Goal: Contribute content: Add original content to the website for others to see

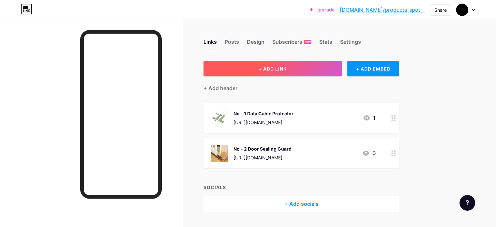
click at [296, 75] on button "+ ADD LINK" at bounding box center [273, 69] width 139 height 16
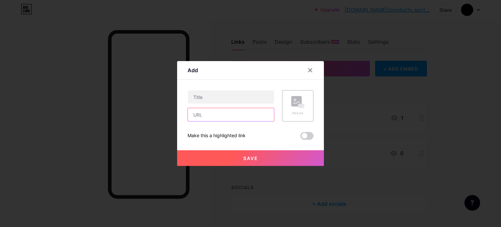
click at [250, 116] on input "text" at bounding box center [231, 114] width 86 height 13
click at [239, 115] on input "text" at bounding box center [231, 114] width 86 height 13
click at [222, 120] on input "text" at bounding box center [231, 114] width 86 height 13
paste input "[URL][DOMAIN_NAME]"
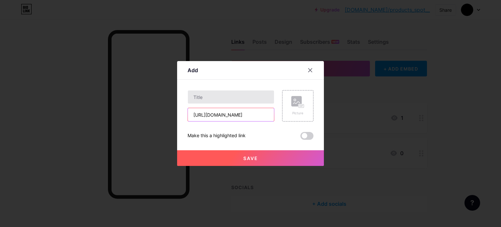
type input "[URL][DOMAIN_NAME]"
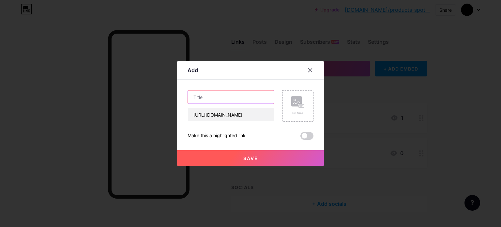
click at [227, 99] on input "text" at bounding box center [231, 96] width 86 height 13
click at [245, 103] on input "text" at bounding box center [231, 96] width 86 height 13
paste input "Sun-Powered Wall Lights Outdoor"
click at [200, 96] on input "Sun-Powered Wall Lights Outdoor" at bounding box center [231, 96] width 86 height 13
drag, startPoint x: 202, startPoint y: 97, endPoint x: 188, endPoint y: 99, distance: 14.5
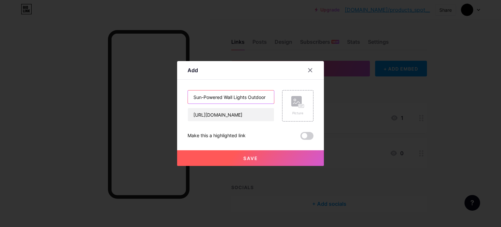
click at [188, 99] on input "Sun-Powered Wall Lights Outdoor" at bounding box center [231, 96] width 86 height 13
click at [250, 98] on input "Solar Powered Wall Lights Outdoor" at bounding box center [231, 96] width 86 height 13
drag, startPoint x: 249, startPoint y: 97, endPoint x: 270, endPoint y: 100, distance: 21.4
click at [270, 100] on input "Solar Powered Wall Lights Outdoor" at bounding box center [231, 96] width 86 height 13
type input "Solar Powered Wall Lights"
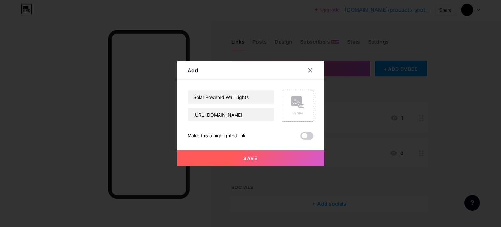
click at [284, 119] on div "Picture" at bounding box center [297, 105] width 31 height 31
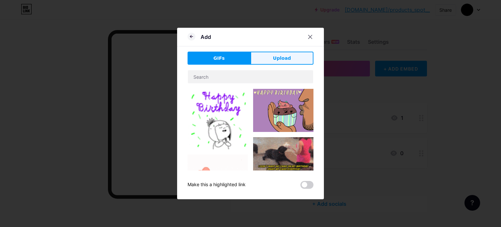
click at [289, 56] on button "Upload" at bounding box center [282, 58] width 63 height 13
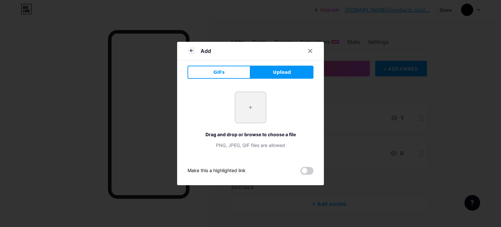
click at [245, 105] on input "file" at bounding box center [250, 107] width 31 height 31
type input "C:\fakepath\515VS+KXAQL._SY300_SX300_QL70_FMwebp_.webp"
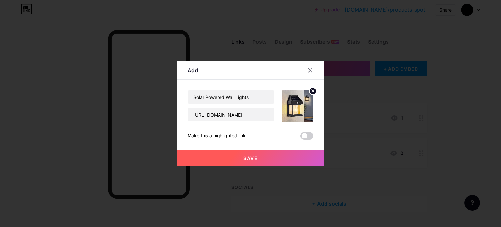
click at [250, 164] on button "Save" at bounding box center [250, 158] width 147 height 16
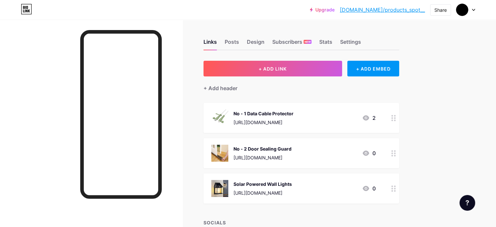
click at [335, 186] on circle at bounding box center [393, 186] width 2 height 2
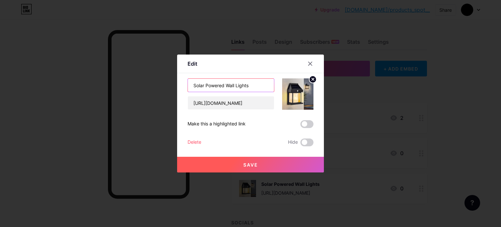
click at [191, 83] on input "Solar Powered Wall Lights" at bounding box center [231, 85] width 86 height 13
type input "No -3 Solar Powered Wall Lights"
click at [259, 165] on button "Save" at bounding box center [250, 165] width 147 height 16
